Goal: Transaction & Acquisition: Purchase product/service

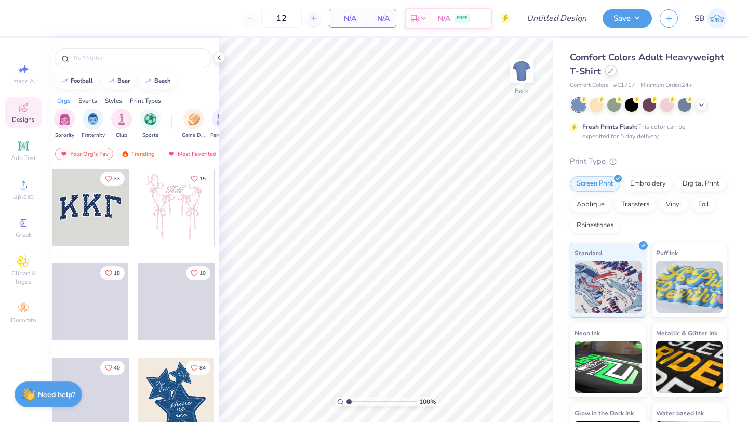
click at [606, 75] on div at bounding box center [610, 70] width 11 height 11
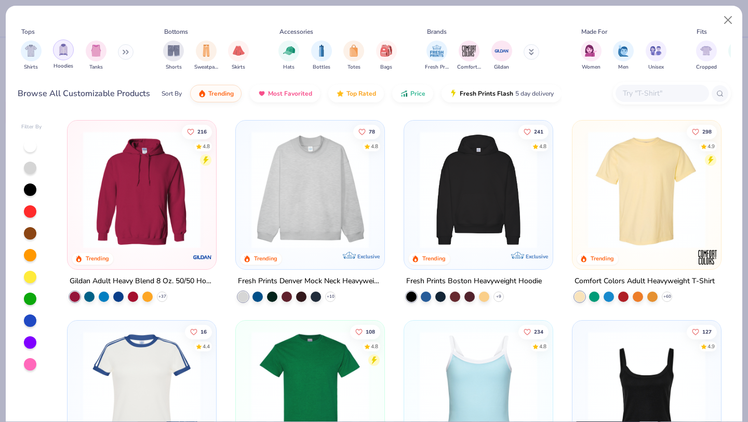
click at [68, 47] on img "filter for Hoodies" at bounding box center [63, 50] width 11 height 12
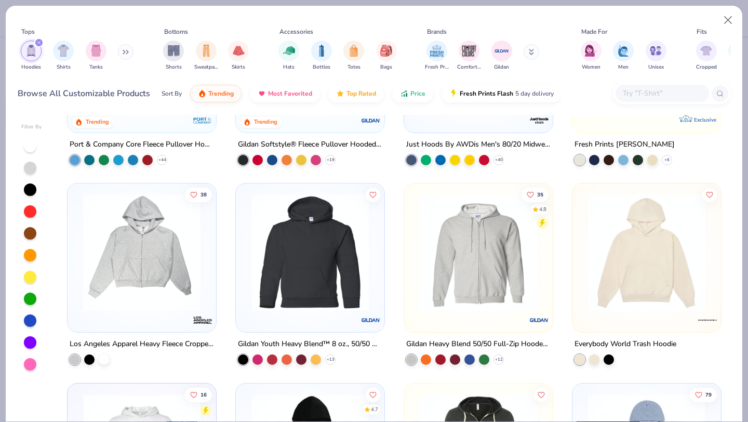
scroll to position [355, 0]
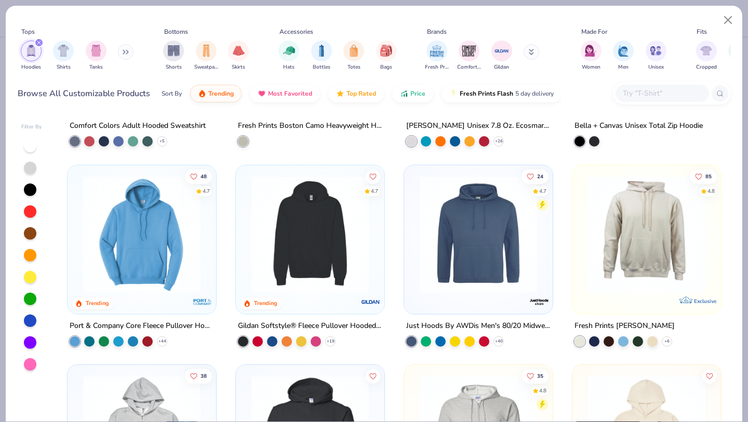
click at [603, 236] on img at bounding box center [647, 233] width 128 height 117
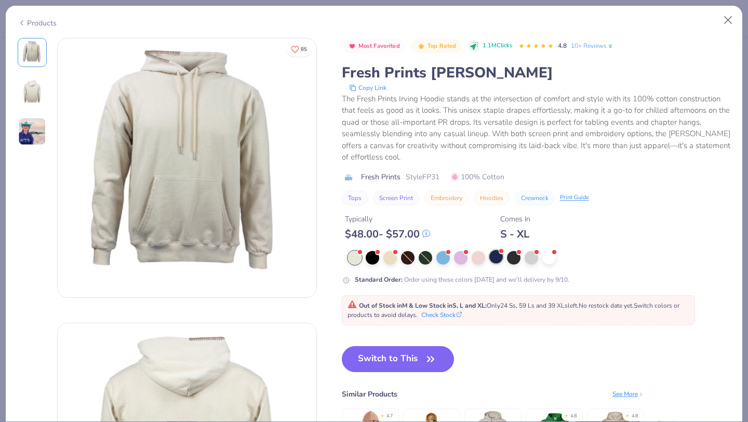
click at [494, 257] on div at bounding box center [496, 257] width 14 height 14
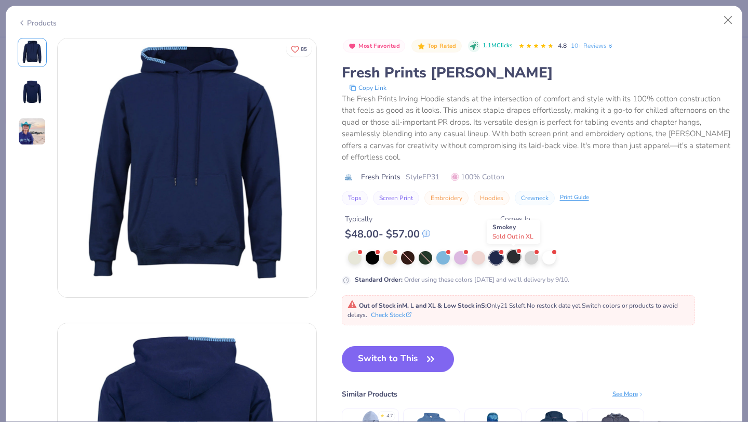
click at [517, 261] on div at bounding box center [514, 257] width 14 height 14
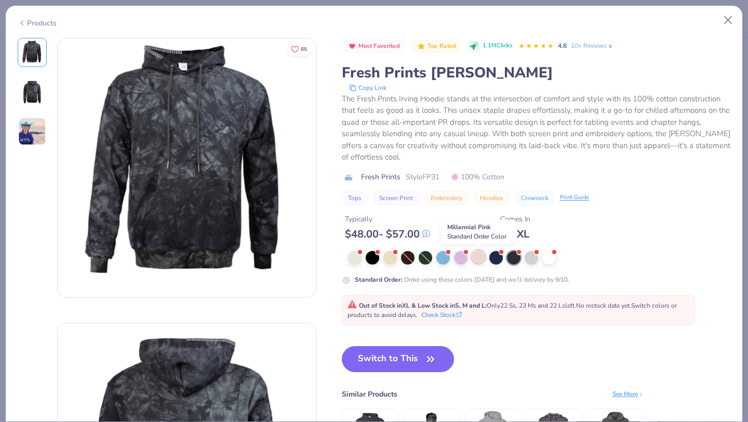
click at [482, 259] on div at bounding box center [479, 257] width 14 height 14
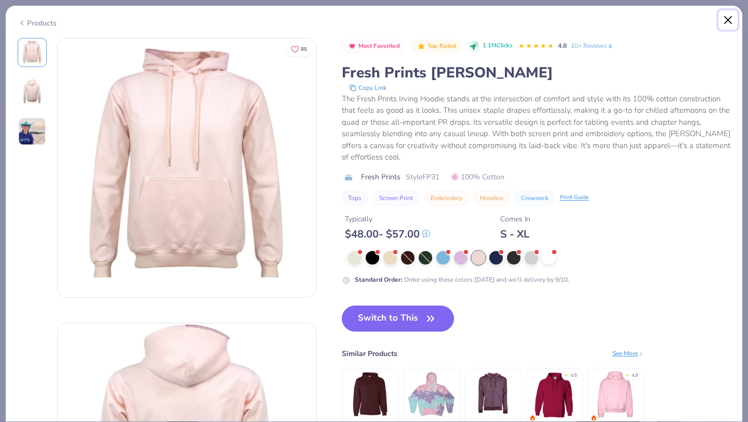
click at [726, 24] on button "Close" at bounding box center [728, 20] width 20 height 20
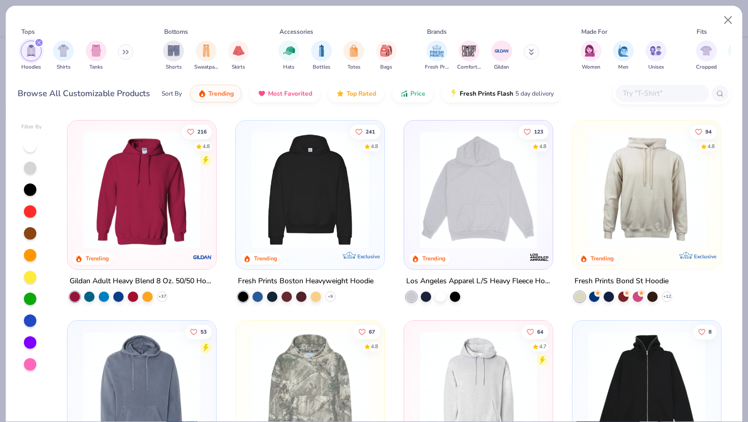
click at [316, 228] on img at bounding box center [310, 189] width 128 height 117
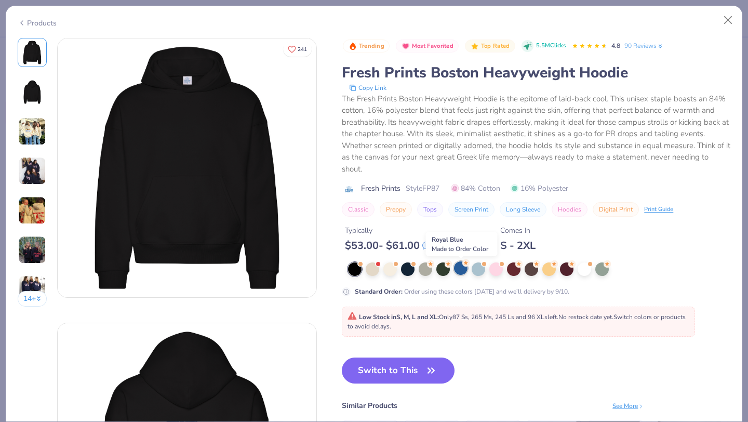
click at [460, 268] on div at bounding box center [461, 268] width 14 height 14
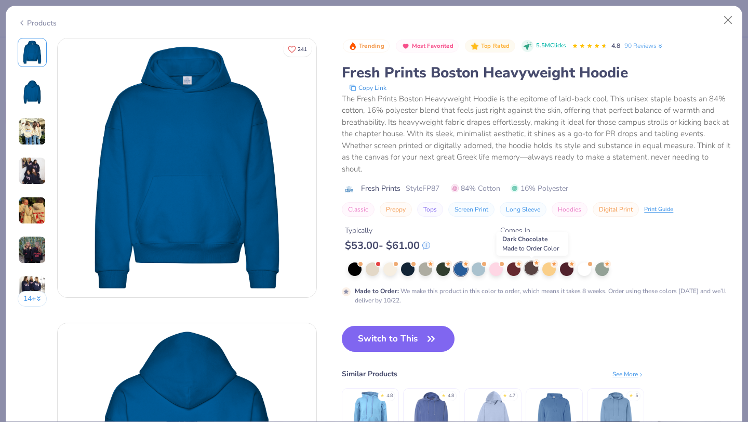
click at [534, 269] on div at bounding box center [532, 268] width 14 height 14
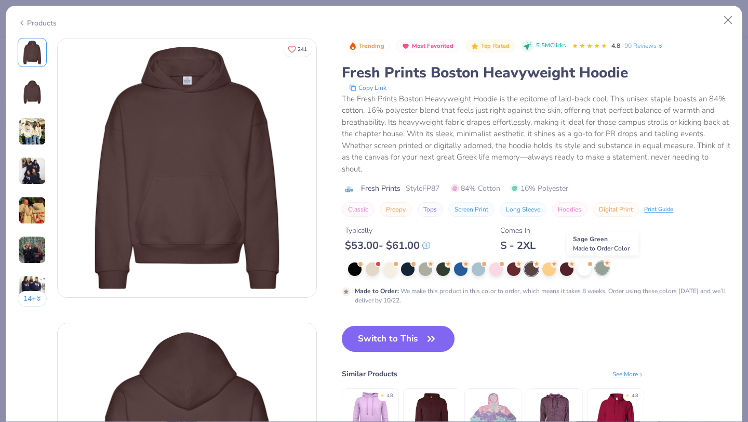
click at [598, 271] on div at bounding box center [602, 268] width 14 height 14
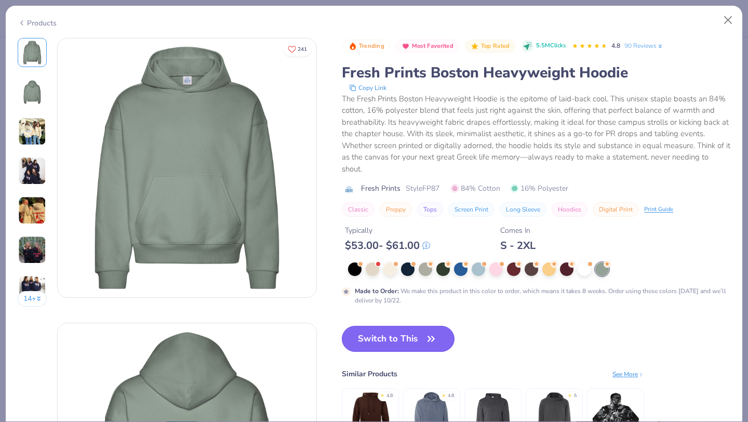
click at [374, 340] on button "Switch to This" at bounding box center [398, 339] width 113 height 26
type input "50"
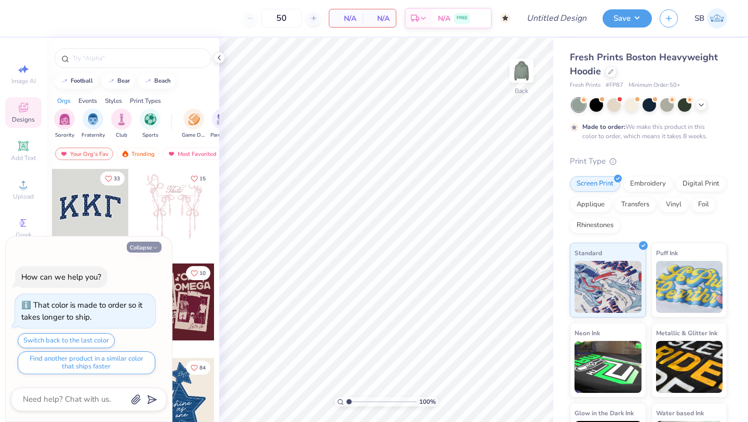
click at [149, 250] on button "Collapse" at bounding box center [144, 247] width 35 height 11
type textarea "x"
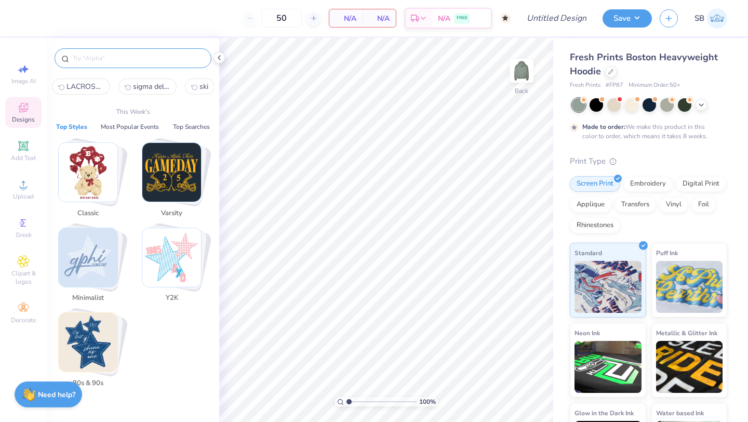
click at [109, 56] on input "text" at bounding box center [138, 58] width 133 height 10
type input "x"
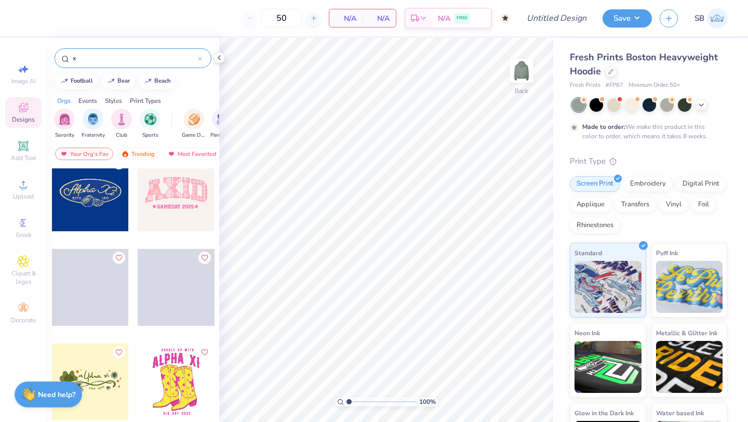
scroll to position [1159, 0]
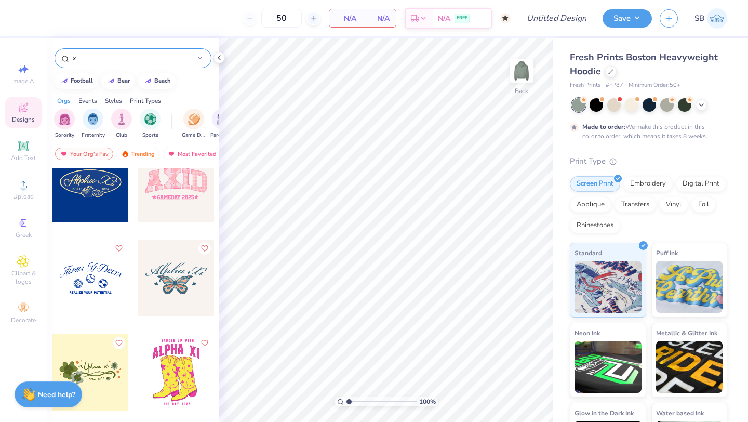
click at [199, 60] on icon at bounding box center [200, 59] width 4 height 4
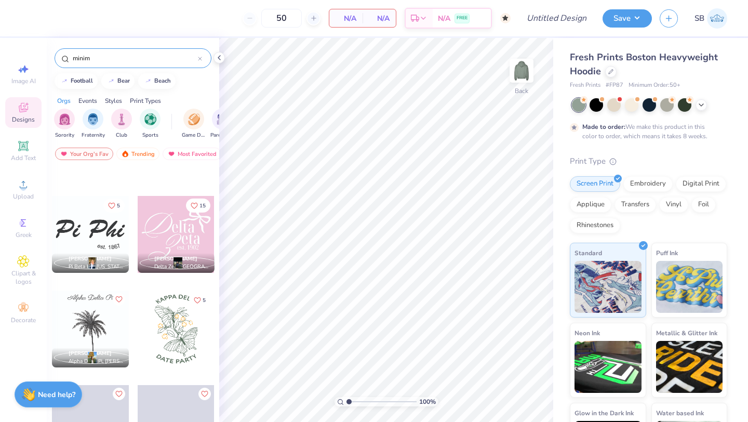
scroll to position [3260, 0]
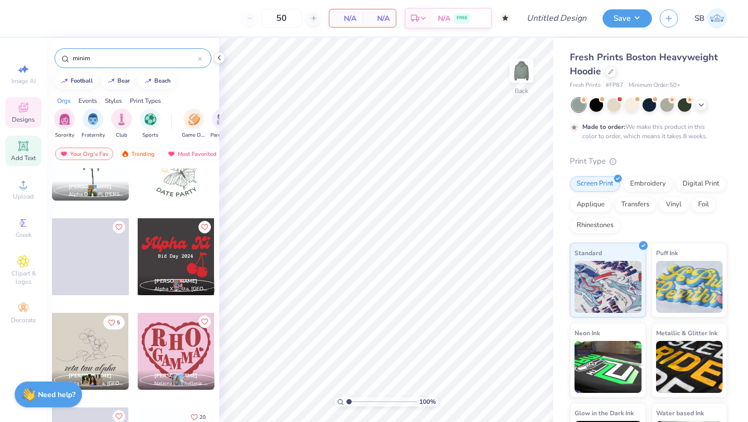
type input "minim"
click at [19, 151] on icon at bounding box center [23, 146] width 10 height 10
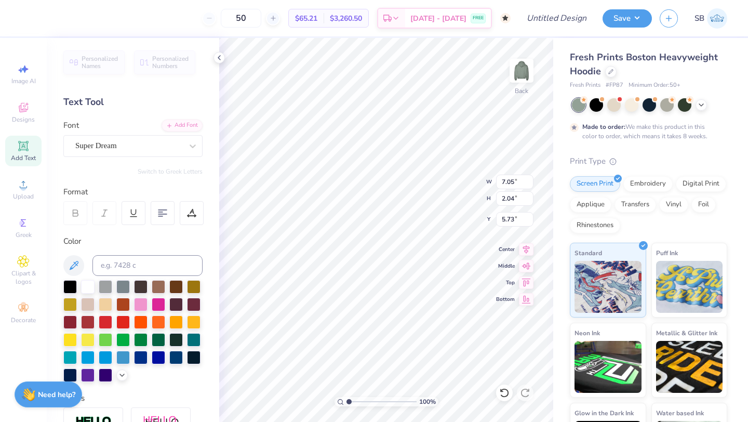
scroll to position [0, 0]
type textarea "ALPHA EPSILON PI X SIGMA DELTA TAUN"
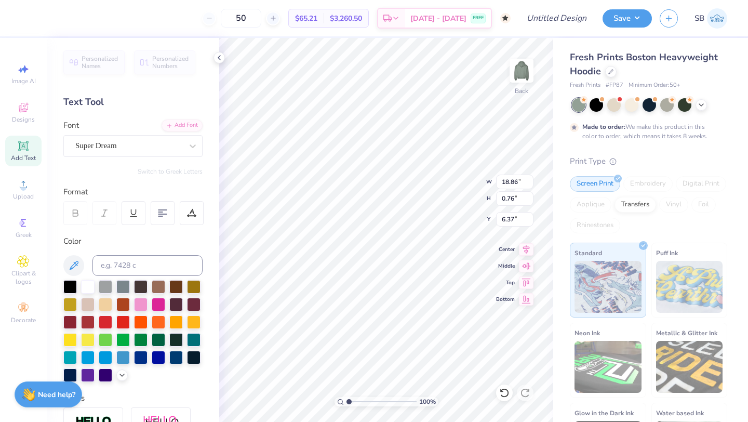
scroll to position [0, 7]
type textarea "ALPHA EPSILON PI X SIGMA DELTA TAU"
type input "3.30"
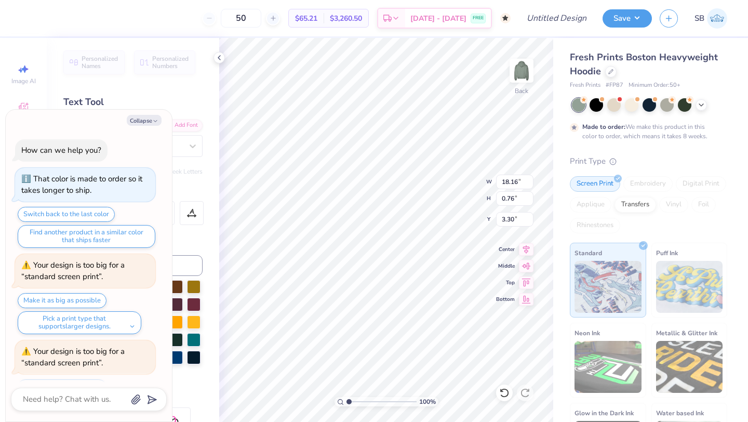
scroll to position [46, 0]
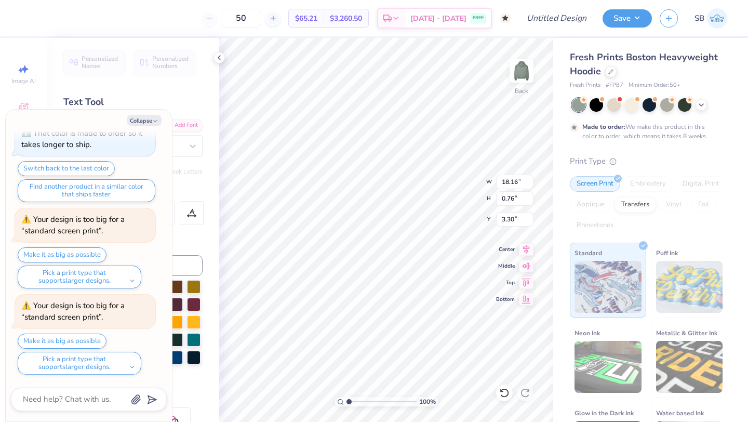
type textarea "x"
type input "3.00"
type textarea "x"
type textarea "ALPHA EPSILON PI SIGMA DELTA TAU"
type textarea "x"
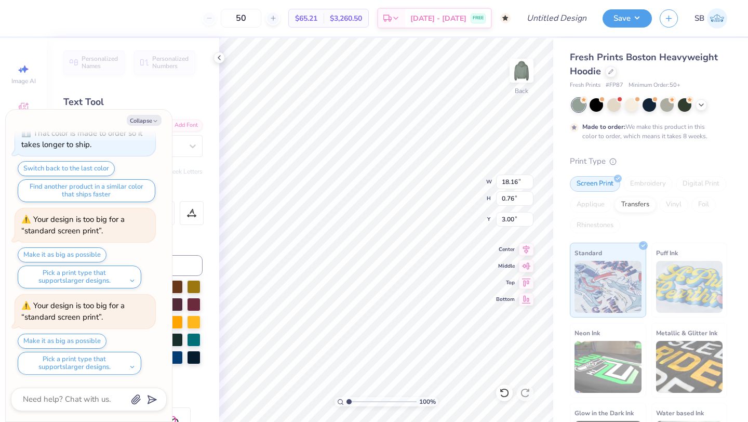
type textarea "ALPHA EPSILON PI SIGMA DELTA TAU"
type textarea "x"
type textarea "ALPHA EPSILON PI SIGMA DELTA TAU"
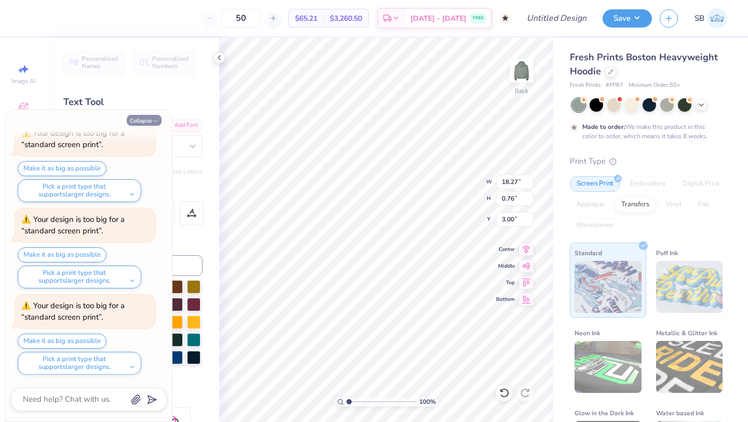
click at [152, 121] on button "Collapse" at bounding box center [144, 120] width 35 height 11
type textarea "x"
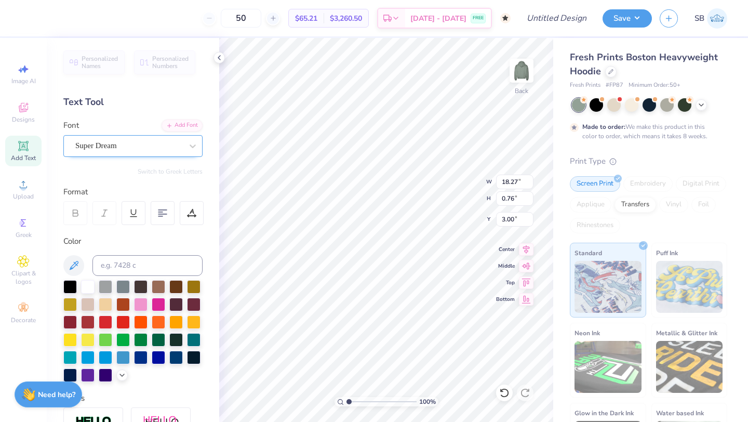
click at [141, 150] on div "Super Dream" at bounding box center [128, 146] width 109 height 16
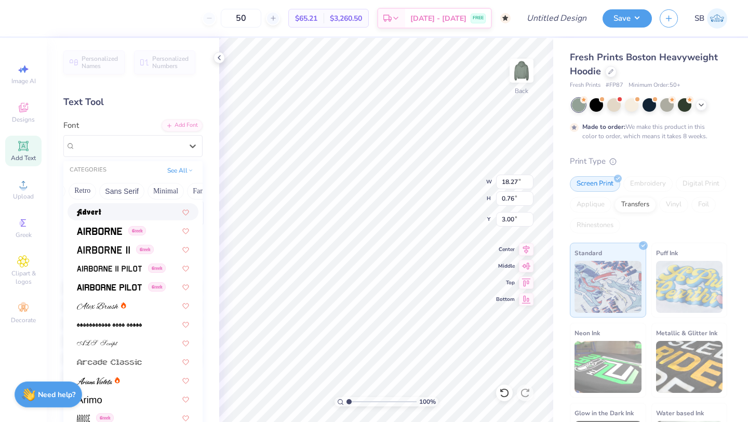
scroll to position [0, 216]
click at [152, 194] on button "Minimal" at bounding box center [165, 191] width 36 height 17
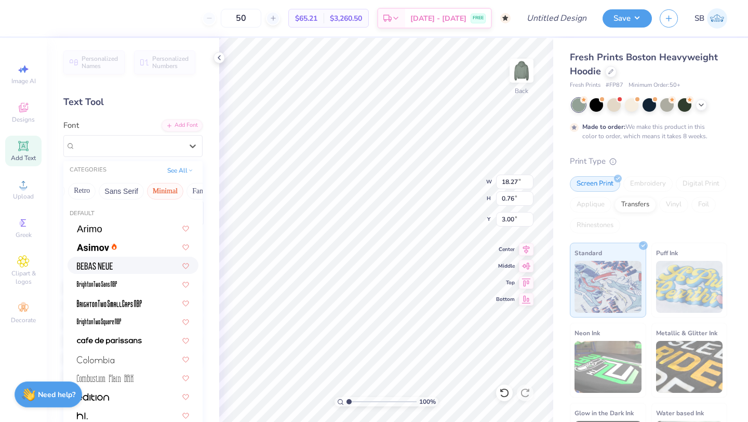
click at [115, 262] on div at bounding box center [133, 265] width 112 height 11
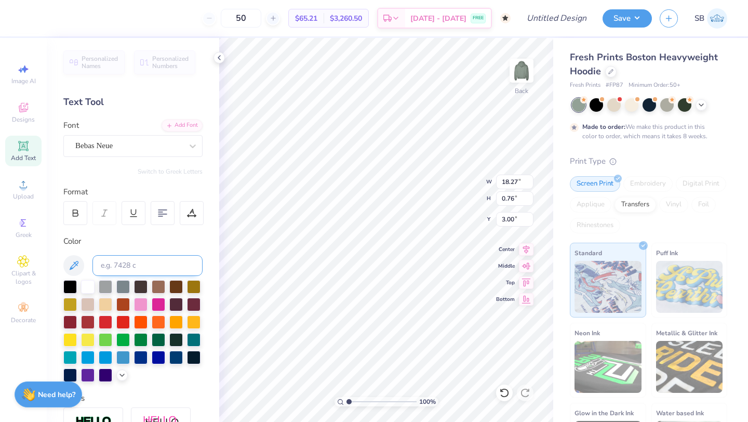
type input "11.55"
type input "0.75"
type input "3.01"
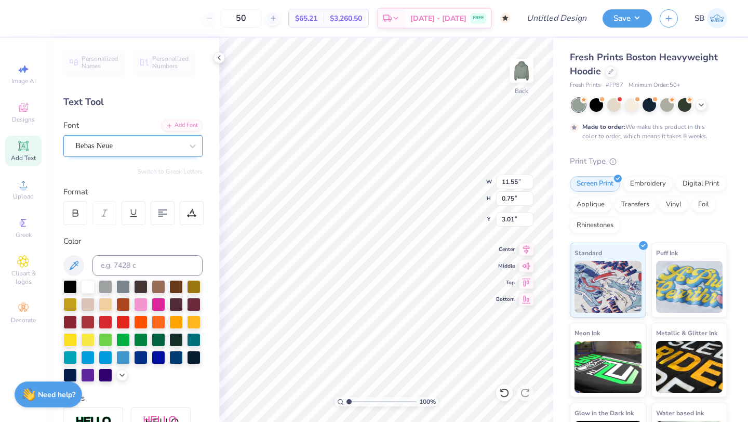
click at [175, 146] on div "Bebas Neue" at bounding box center [128, 146] width 109 height 16
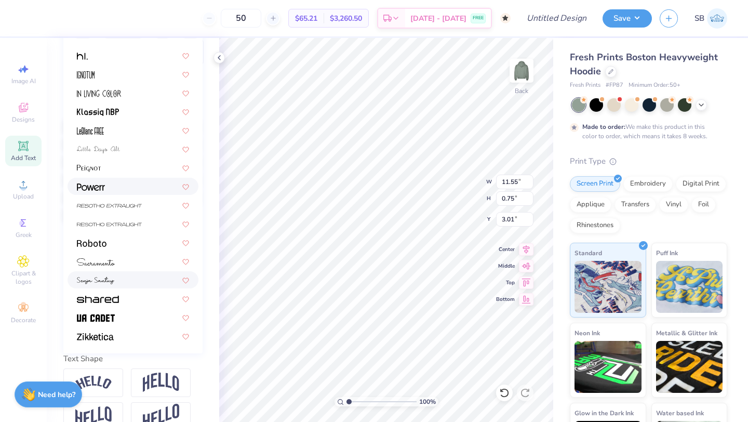
scroll to position [168, 0]
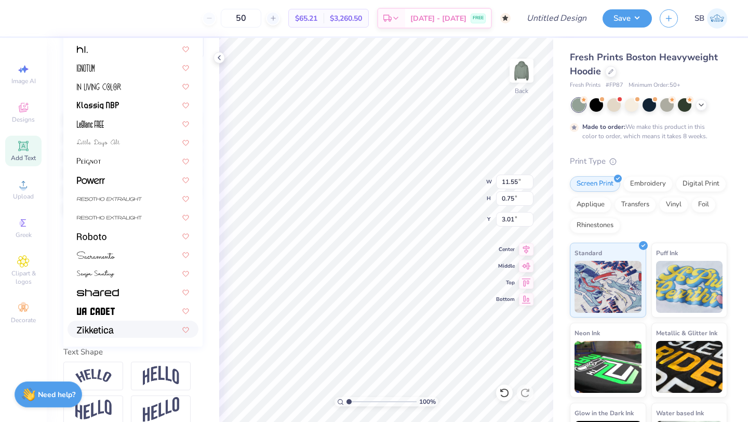
click at [122, 329] on div at bounding box center [133, 329] width 112 height 11
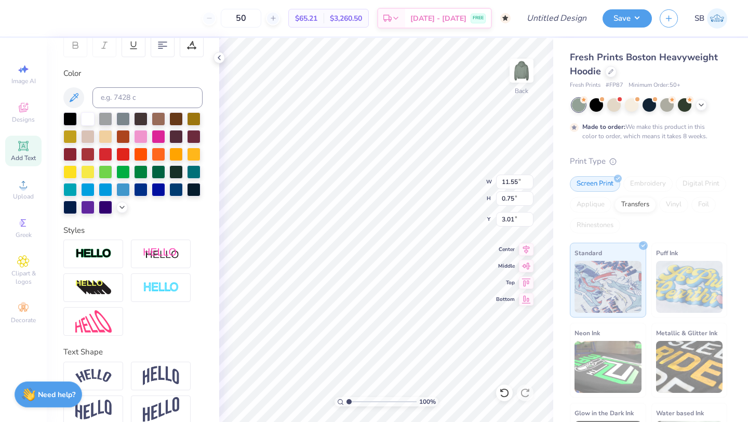
type input "18.86"
type input "0.76"
type input "3.00"
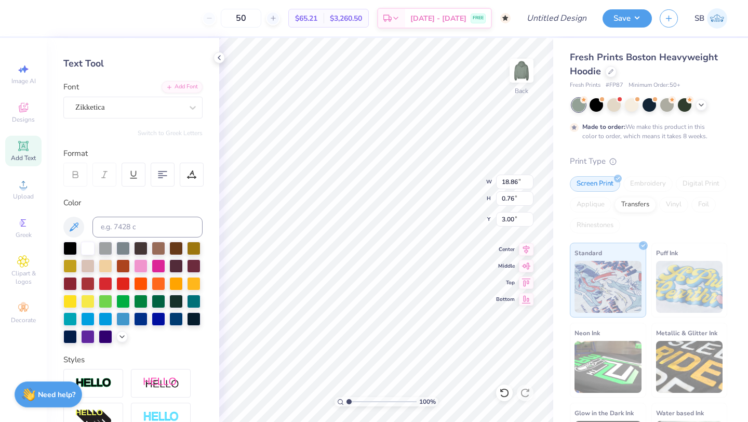
scroll to position [32, 0]
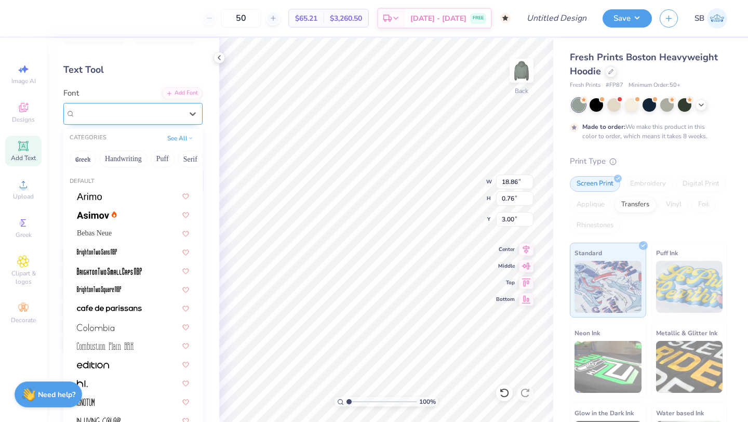
click at [126, 119] on div at bounding box center [128, 114] width 107 height 14
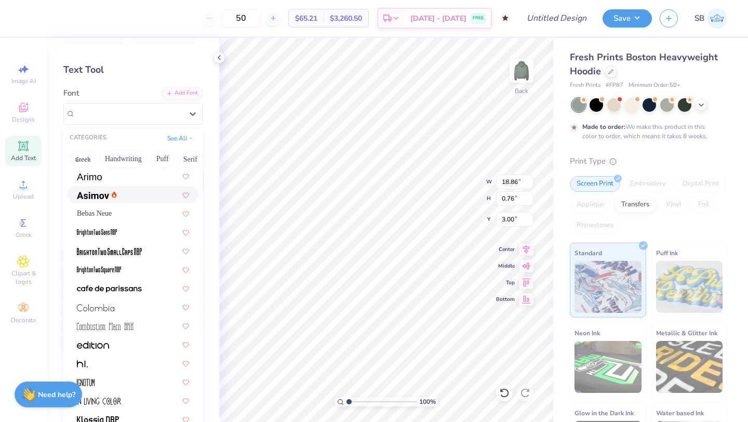
click at [139, 198] on div at bounding box center [133, 194] width 112 height 11
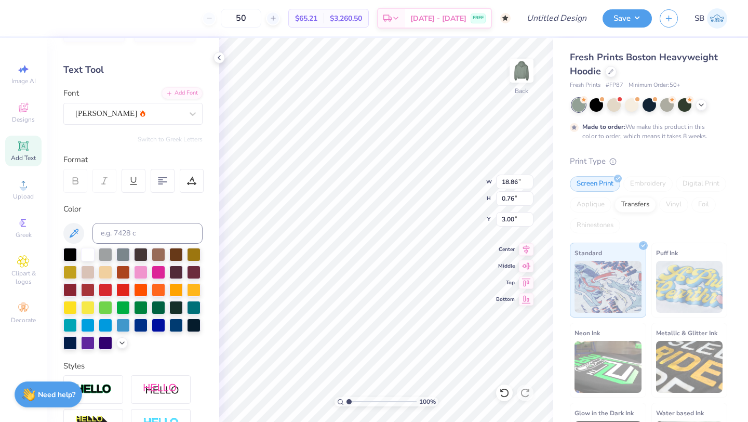
type input "17.21"
type input "0.69"
type input "3.04"
click at [155, 109] on div "[PERSON_NAME]" at bounding box center [128, 113] width 109 height 16
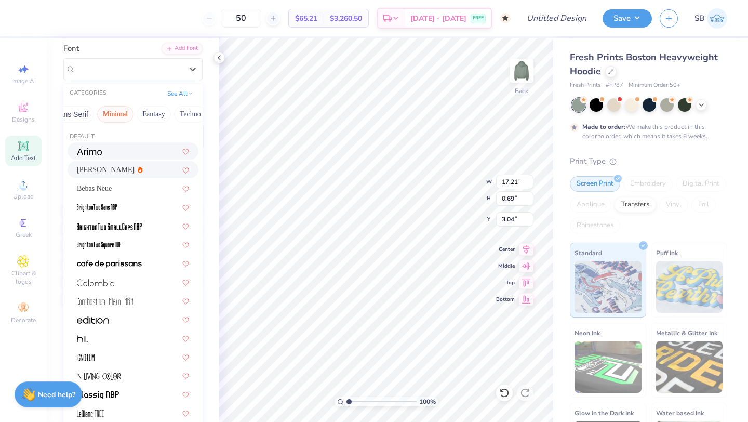
scroll to position [0, 305]
click at [151, 116] on button "Techno" at bounding box center [150, 114] width 33 height 17
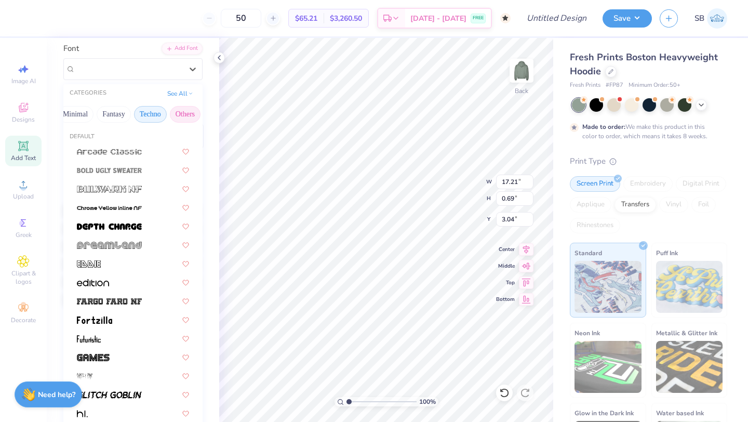
click at [176, 117] on button "Others" at bounding box center [185, 114] width 31 height 17
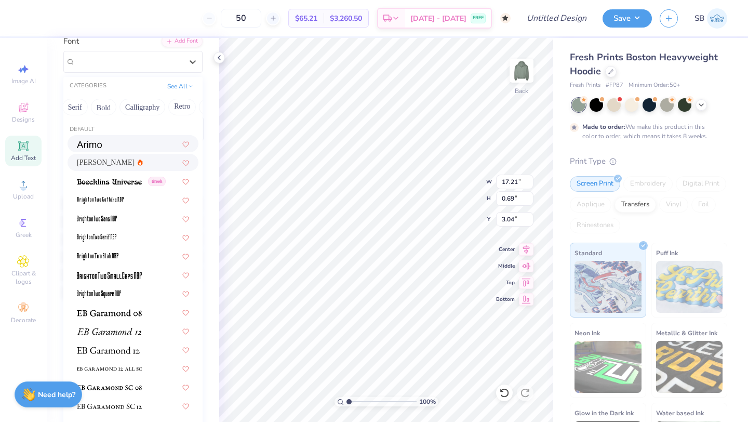
scroll to position [0, 0]
click at [134, 108] on button "Handwriting" at bounding box center [123, 107] width 48 height 17
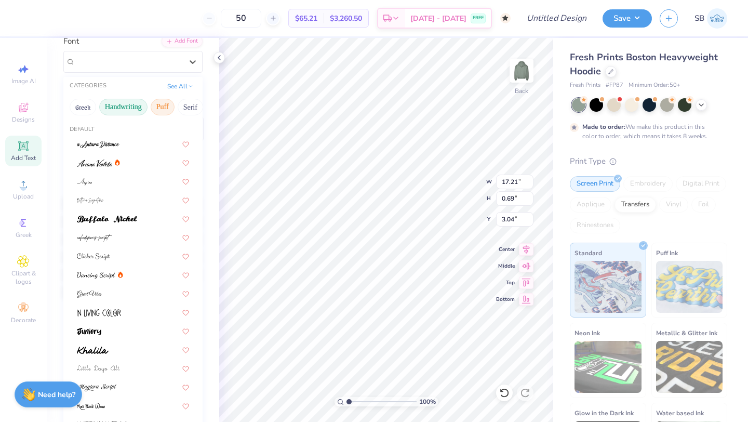
click at [162, 108] on button "Puff" at bounding box center [163, 107] width 24 height 17
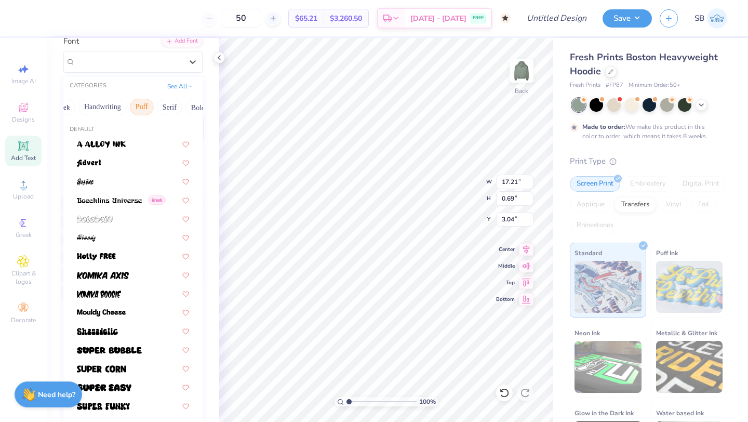
scroll to position [0, 26]
click at [162, 108] on button "Serif" at bounding box center [164, 107] width 25 height 17
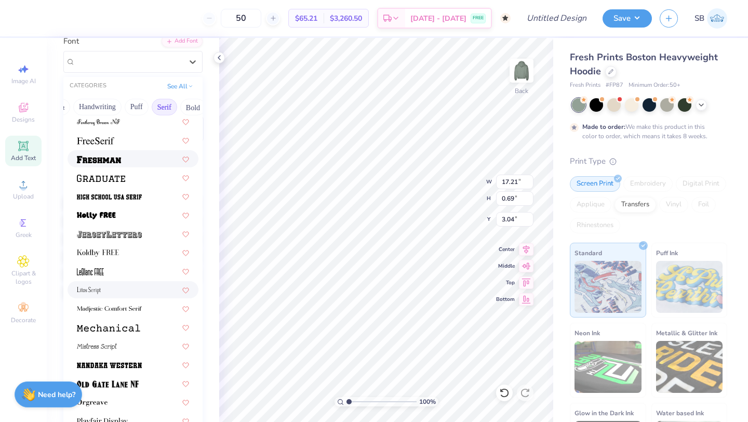
scroll to position [883, 0]
